Goal: Transaction & Acquisition: Purchase product/service

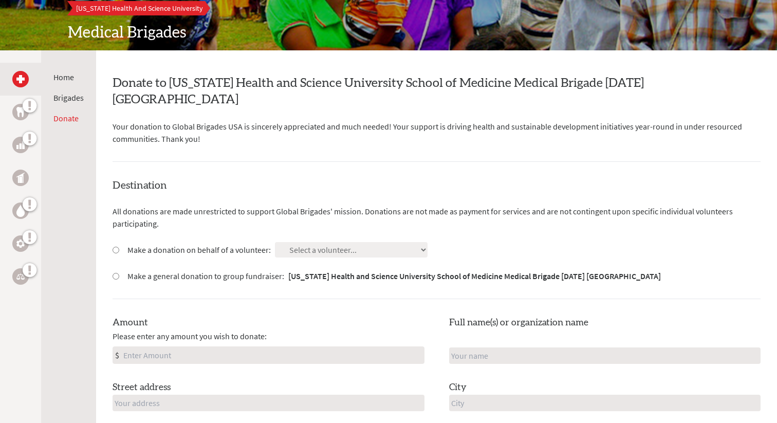
scroll to position [139, 0]
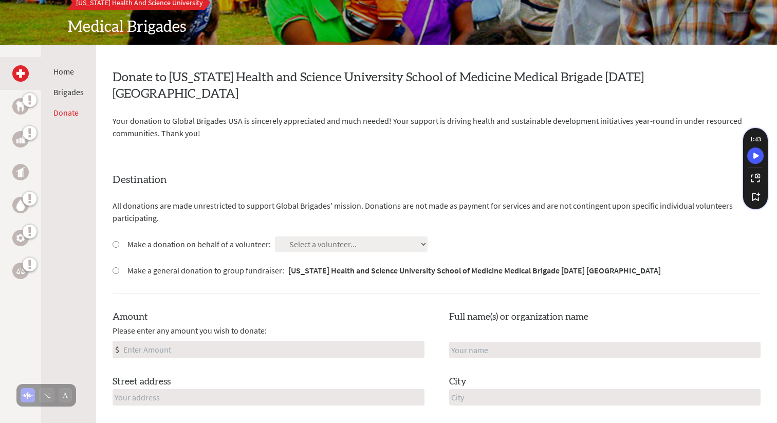
click at [169, 238] on label "Make a donation on behalf of a volunteer:" at bounding box center [198, 244] width 143 height 12
click at [119, 241] on input "Make a donation on behalf of a volunteer:" at bounding box center [116, 244] width 7 height 7
radio input "true"
click at [358, 236] on select "Select a volunteer... [PERSON_NAME][GEOGRAPHIC_DATA] [PERSON_NAME] [PERSON_NAME…" at bounding box center [351, 243] width 153 height 15
select select "DD32B1DA-38E3-11F0-B8AC-42010A400003"
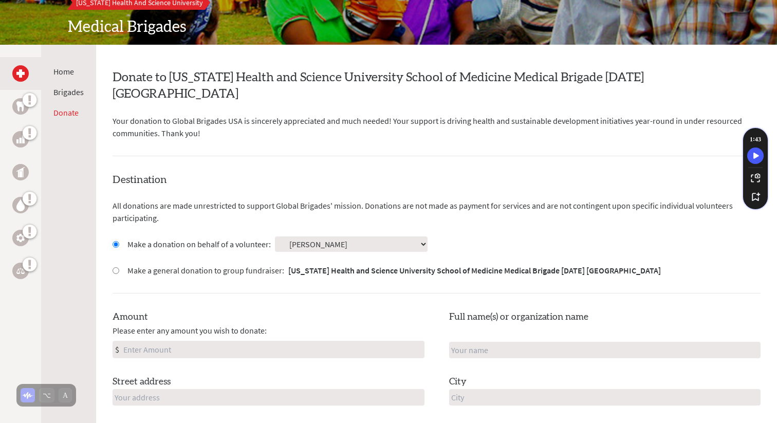
click at [275, 236] on select "Select a volunteer... [PERSON_NAME][GEOGRAPHIC_DATA] [PERSON_NAME] [PERSON_NAME…" at bounding box center [351, 243] width 153 height 15
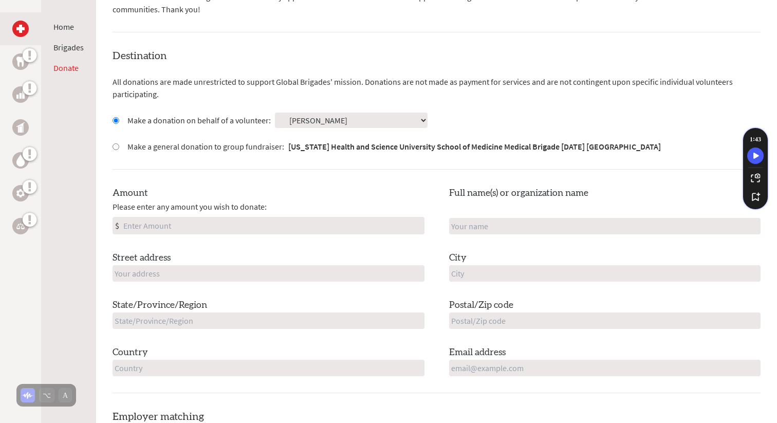
scroll to position [264, 0]
click at [352, 226] on div "Amount Please enter any amount you wish to donate: $ Full name(s) or organizati…" at bounding box center [437, 280] width 648 height 190
click at [353, 216] on input "Amount" at bounding box center [272, 224] width 303 height 16
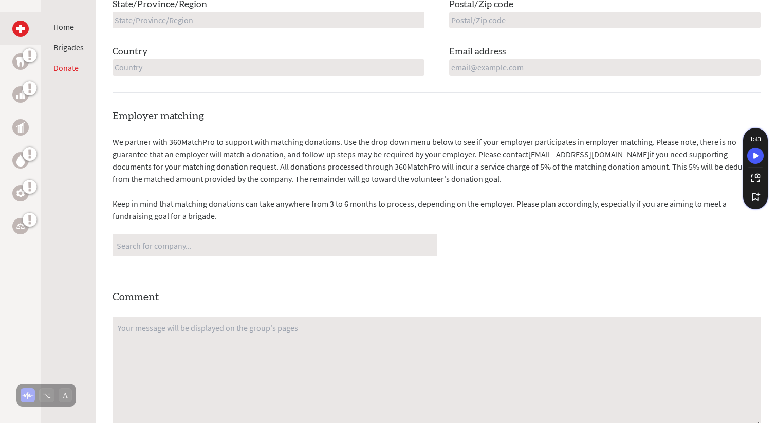
scroll to position [565, 0]
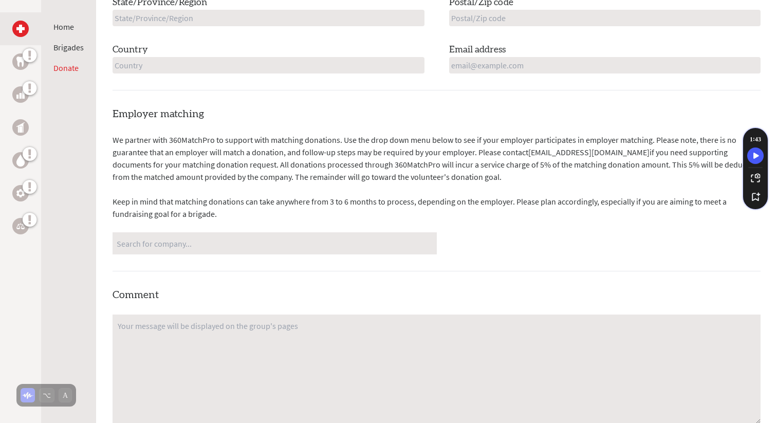
type input "700"
click at [261, 234] on input "Search for company..." at bounding box center [275, 243] width 316 height 18
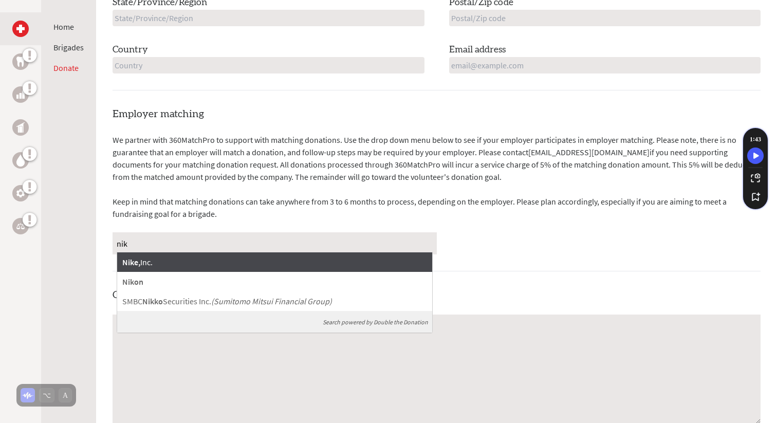
type input "nik"
click at [222, 252] on div "Nike, Inc." at bounding box center [274, 262] width 315 height 20
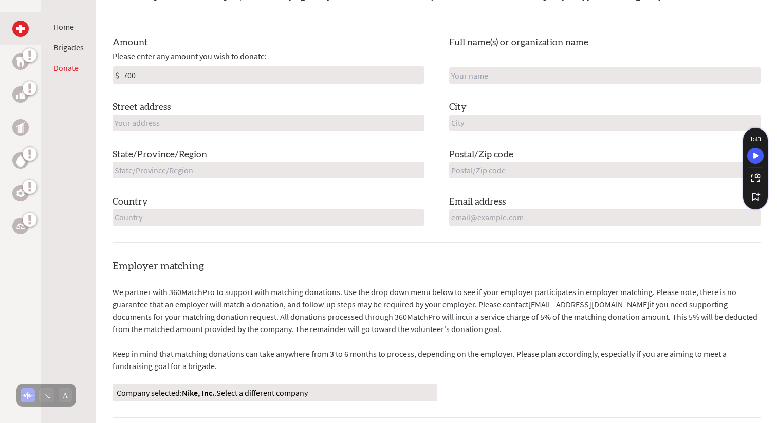
scroll to position [394, 0]
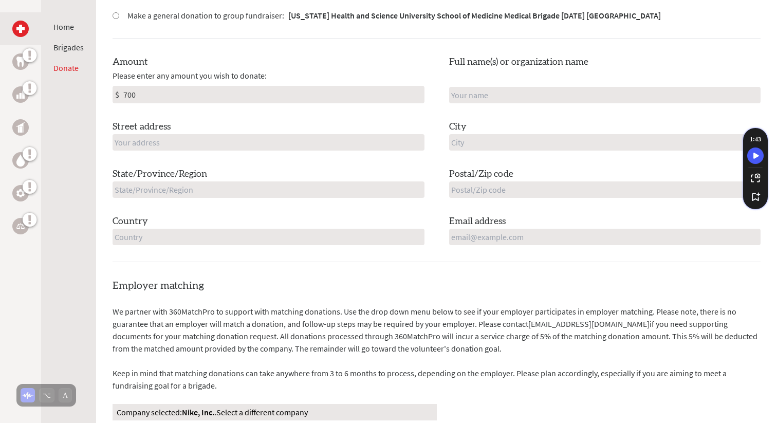
click at [512, 87] on input "text" at bounding box center [605, 95] width 312 height 16
type input "[PERSON_NAME]"
click at [371, 120] on div "Street address" at bounding box center [269, 135] width 312 height 31
drag, startPoint x: 528, startPoint y: 77, endPoint x: 429, endPoint y: 77, distance: 99.2
click at [429, 77] on div "Amount Please enter any amount you wish to donate: $ 700 Full name(s) or organi…" at bounding box center [437, 150] width 648 height 190
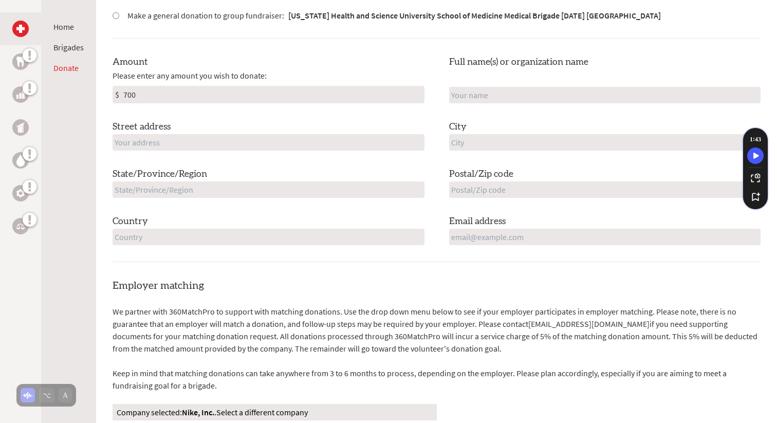
click at [173, 67] on div "Amount Please enter any amount you wish to donate: $ 700" at bounding box center [269, 79] width 312 height 48
drag, startPoint x: 164, startPoint y: 80, endPoint x: 124, endPoint y: 80, distance: 40.1
click at [124, 86] on input "700" at bounding box center [272, 94] width 303 height 16
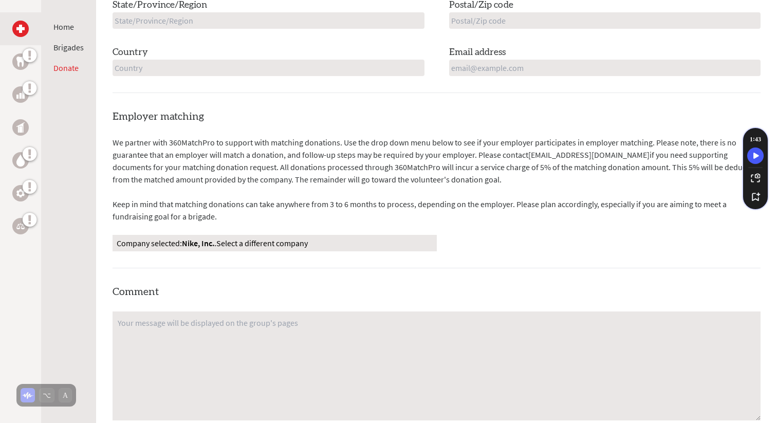
scroll to position [679, 0]
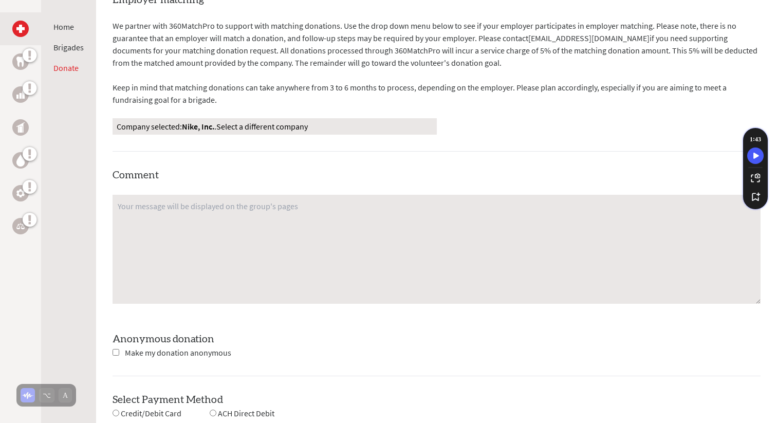
click at [263, 118] on div "Company selected: Nike, Inc. . Select a different company" at bounding box center [275, 126] width 324 height 16
click at [261, 121] on link "Select a different company" at bounding box center [261, 126] width 91 height 10
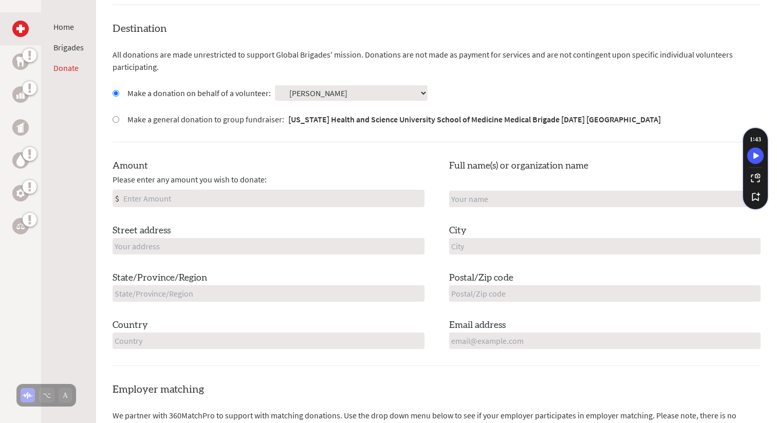
scroll to position [0, 0]
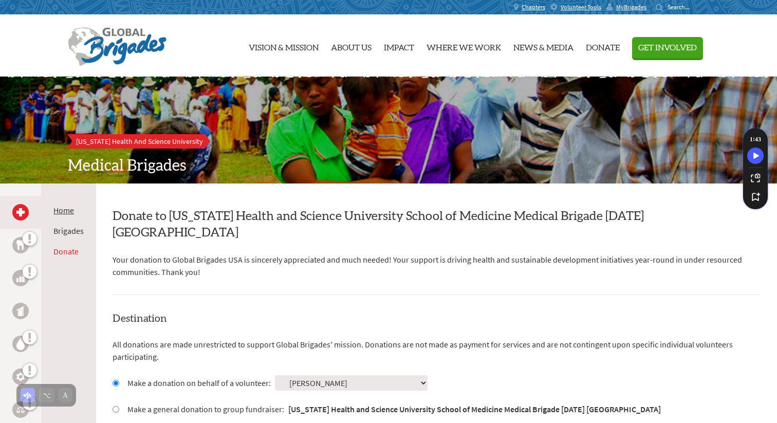
click at [61, 206] on link "Home" at bounding box center [63, 210] width 21 height 10
